Goal: Information Seeking & Learning: Learn about a topic

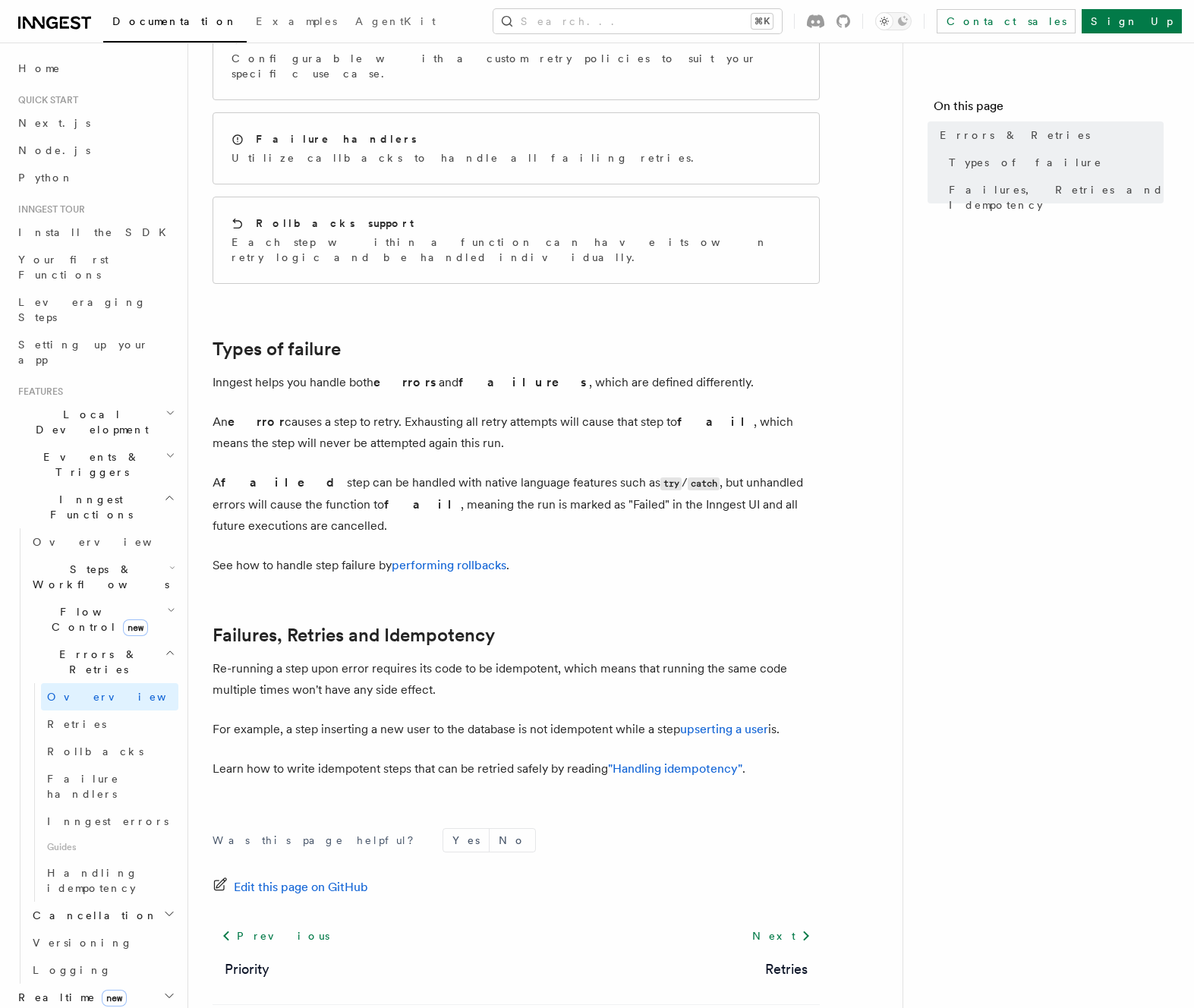
scroll to position [297, 0]
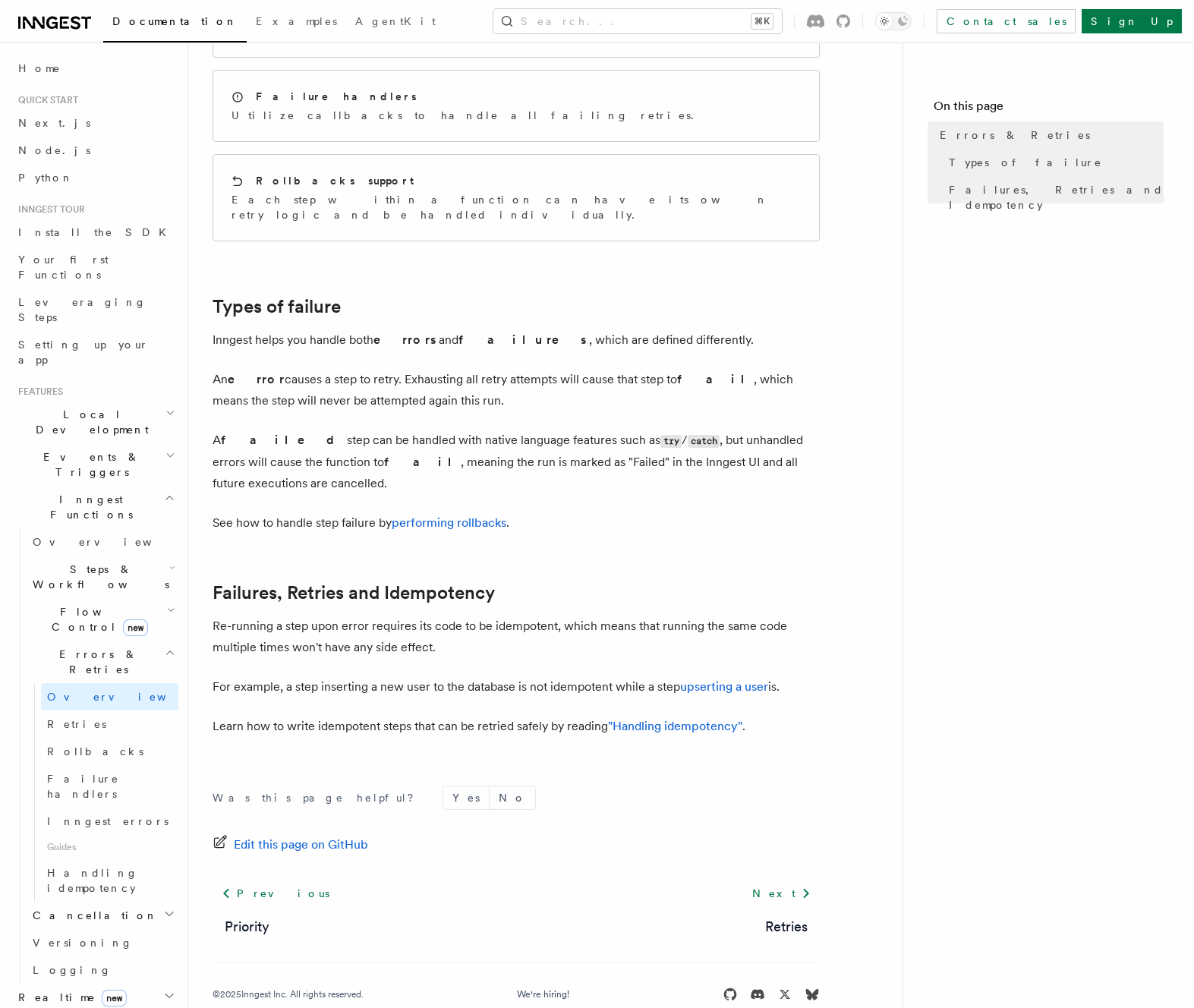
click at [371, 621] on p "Re-running a step upon error requires its code to be idempotent, which means th…" at bounding box center [515, 636] width 607 height 42
click at [107, 771] on span "Failure handlers" at bounding box center [113, 786] width 131 height 30
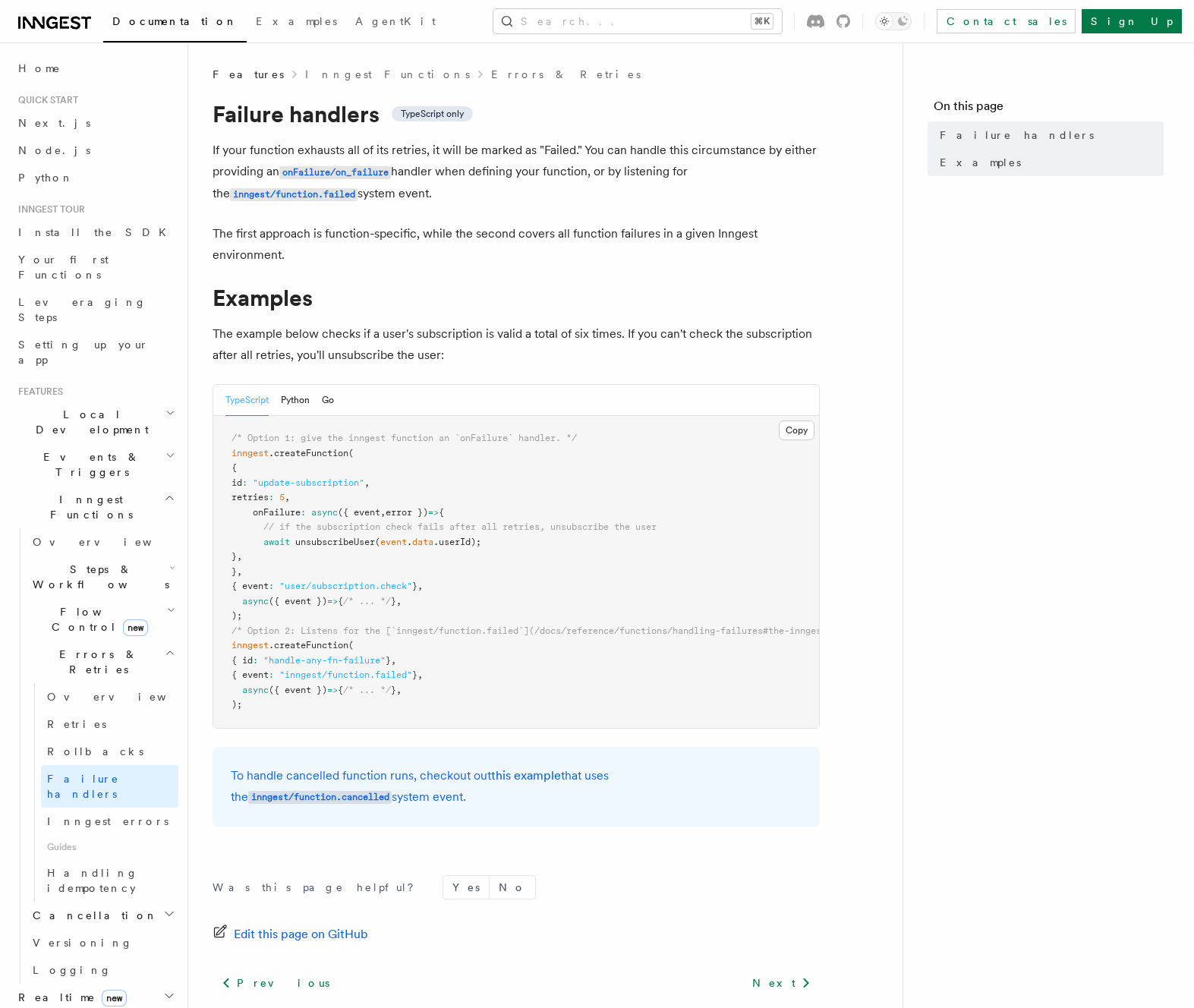
click at [121, 901] on h2 "Cancellation" at bounding box center [102, 915] width 151 height 27
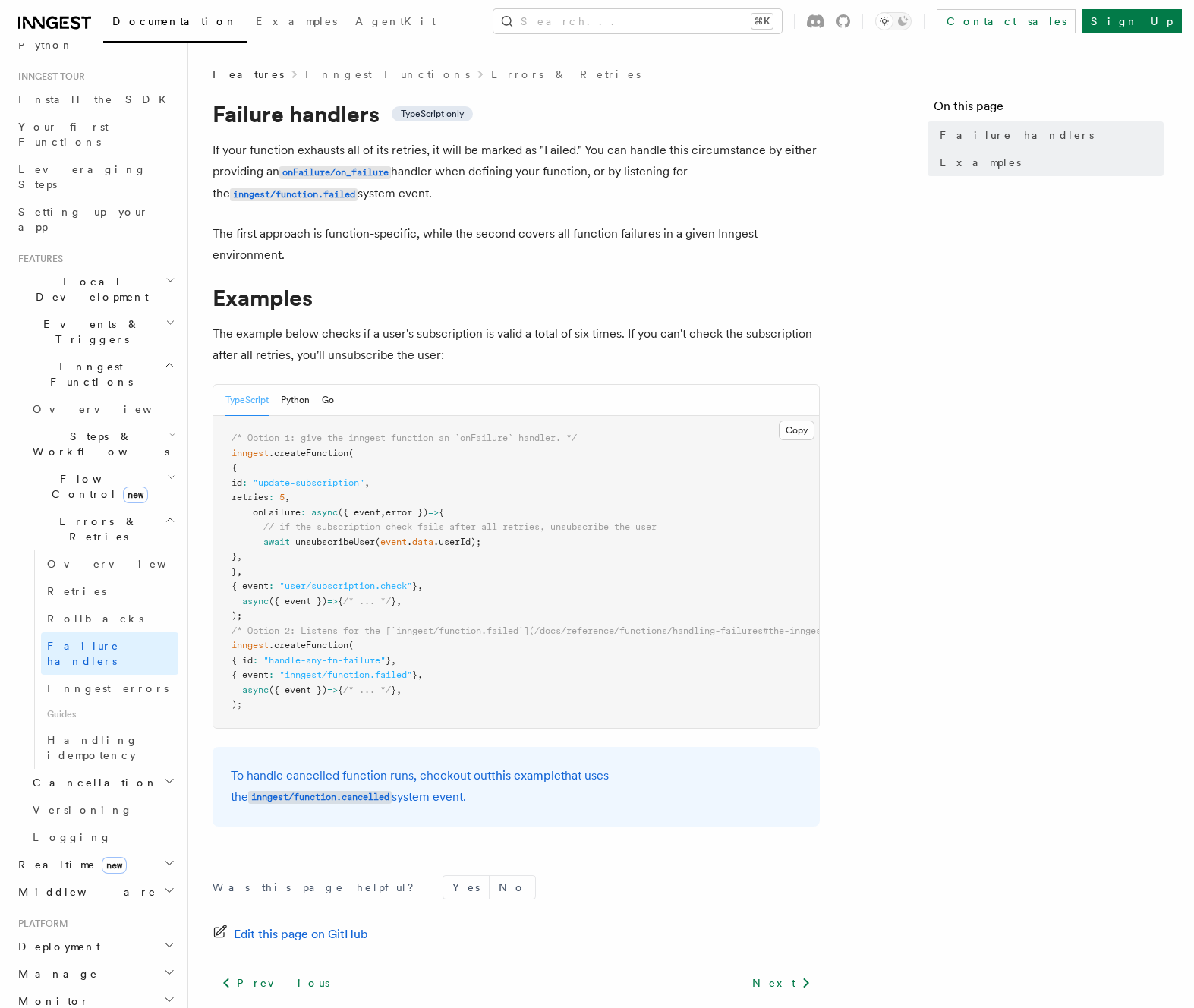
scroll to position [253, 0]
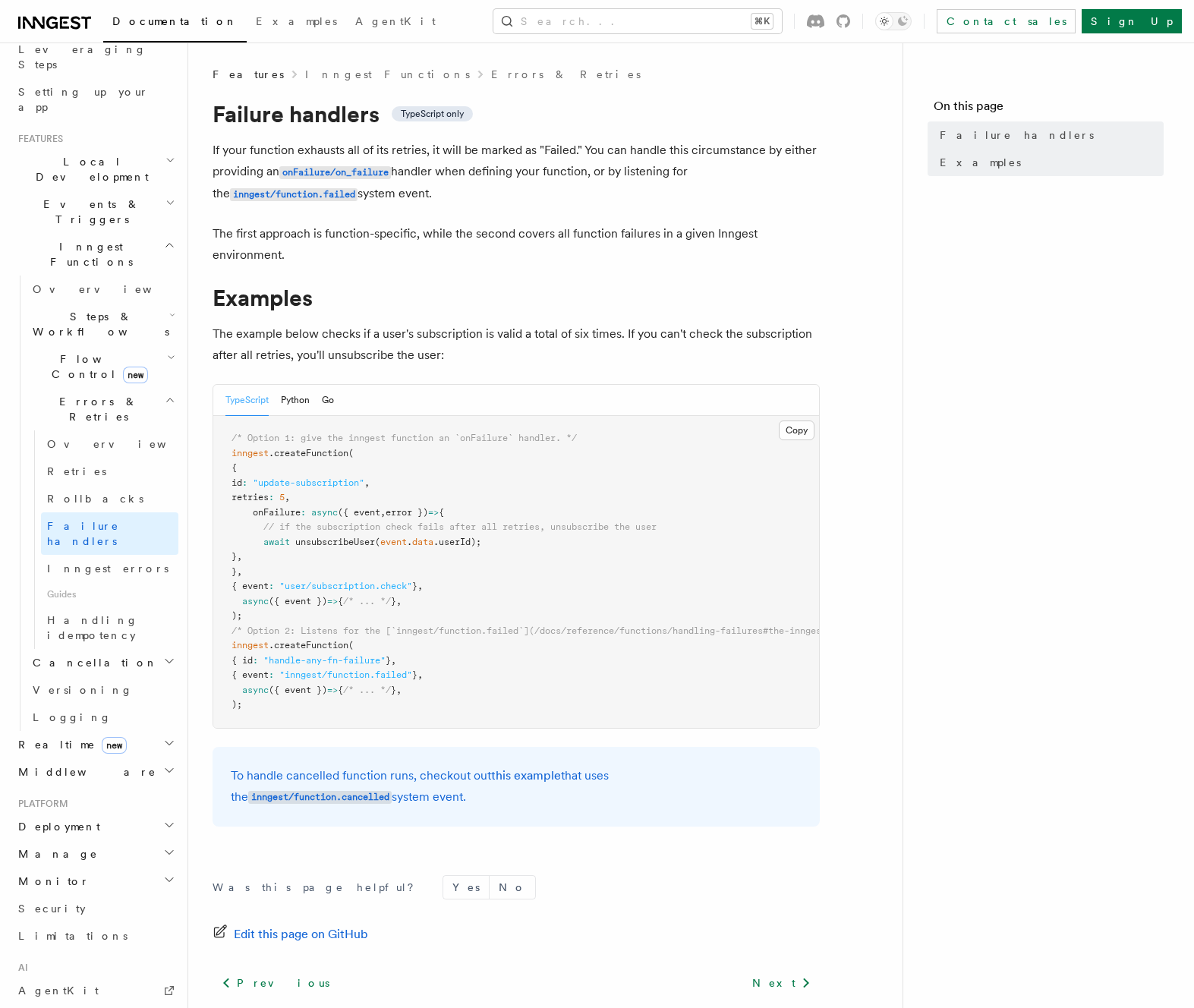
click at [85, 868] on h2 "Monitor" at bounding box center [95, 881] width 166 height 27
click at [107, 902] on span "Observability & metrics" at bounding box center [111, 916] width 157 height 27
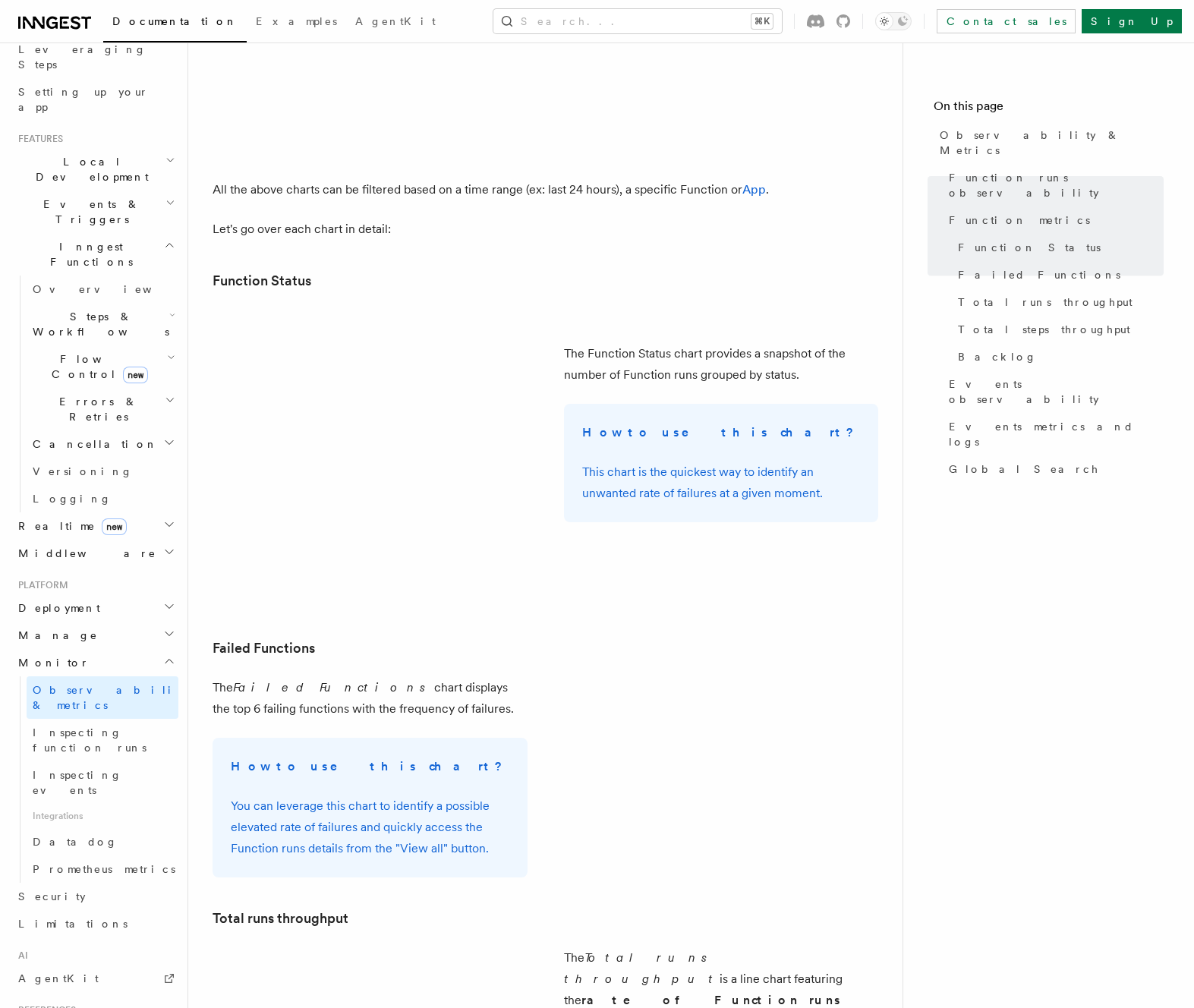
scroll to position [1401, 0]
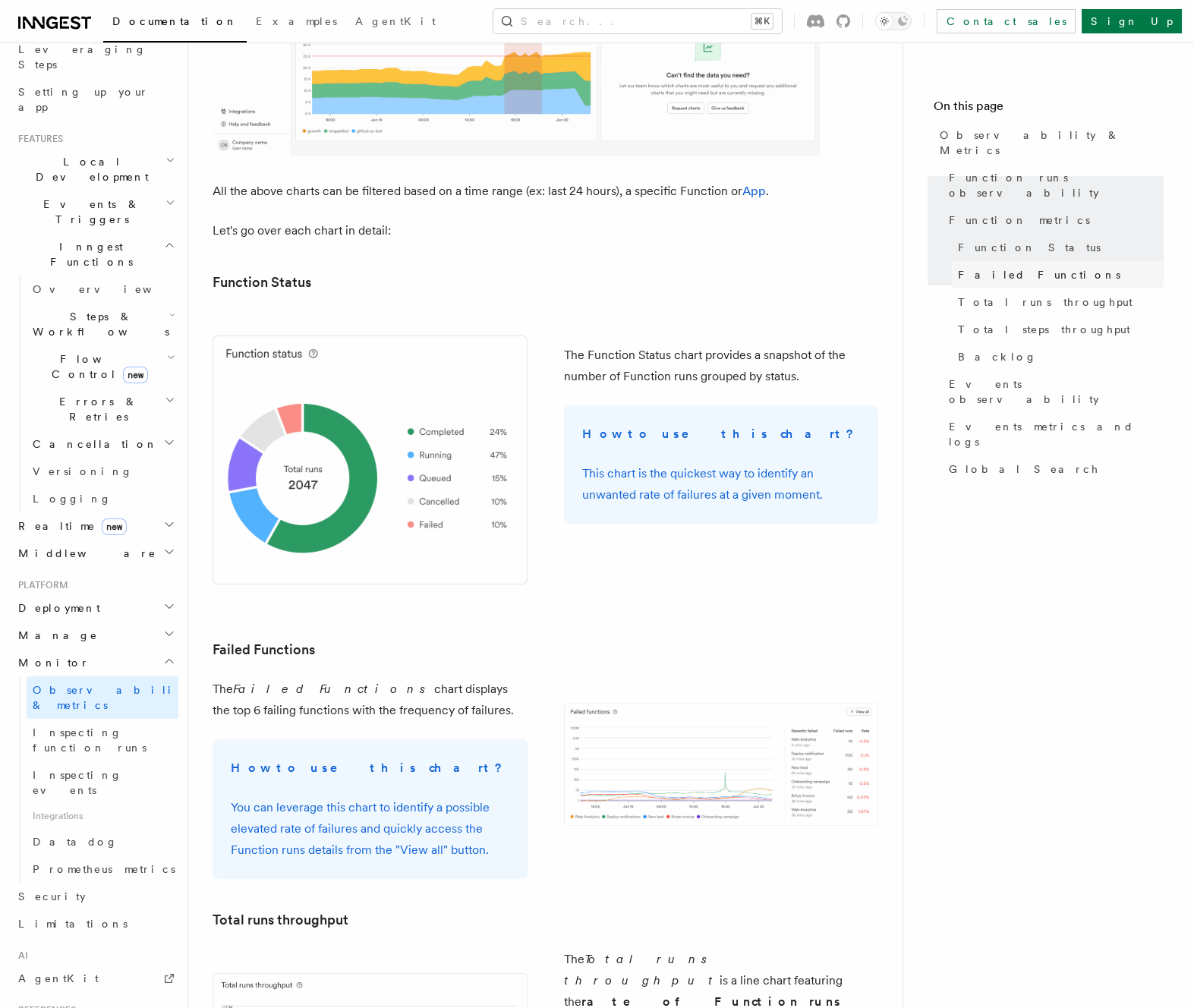
click at [1023, 267] on span "Failed Functions" at bounding box center [1039, 275] width 162 height 15
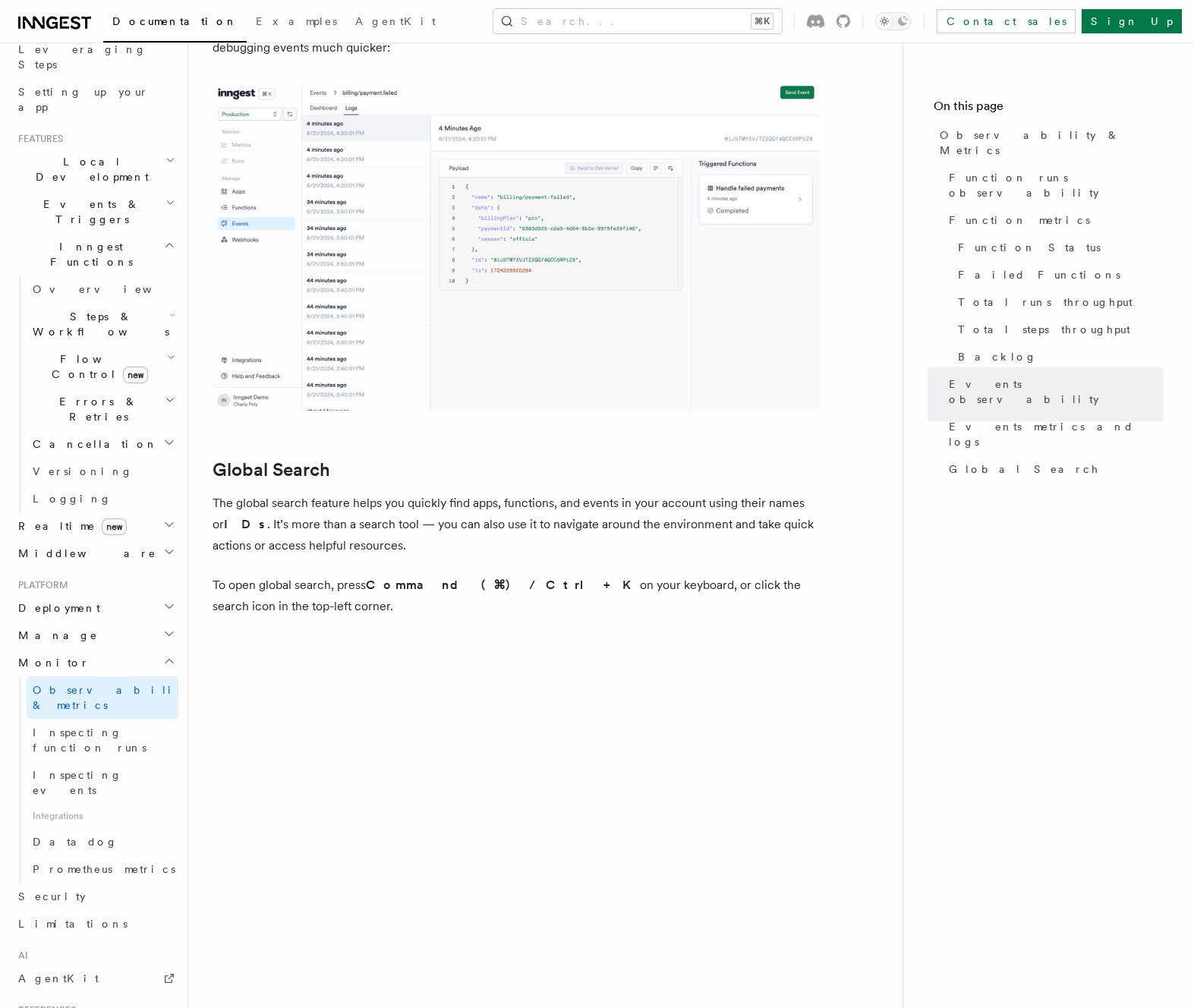
scroll to position [4704, 0]
